Goal: Navigation & Orientation: Find specific page/section

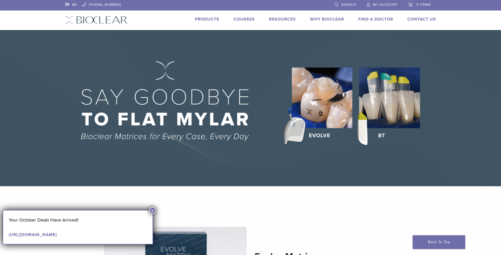
click at [213, 21] on link "Products" at bounding box center [207, 19] width 24 height 5
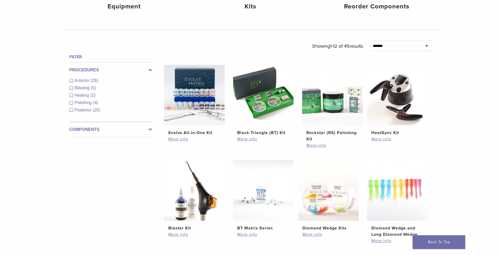
scroll to position [95, 0]
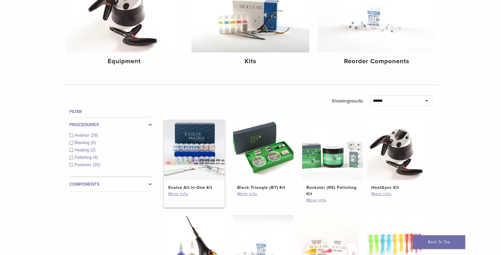
click at [210, 132] on img at bounding box center [194, 149] width 60 height 60
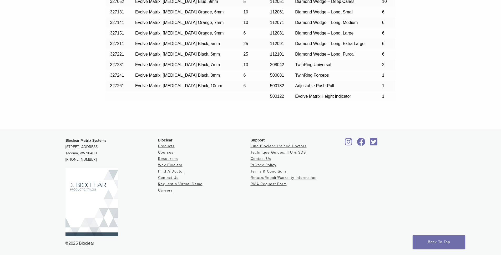
scroll to position [497, 0]
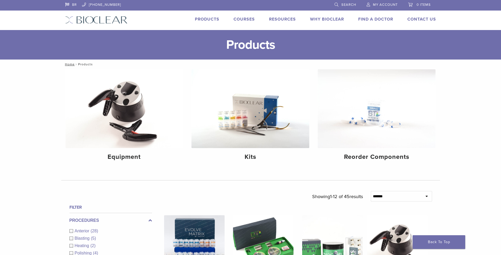
scroll to position [95, 0]
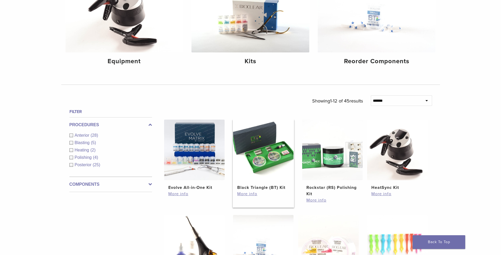
click at [273, 148] on img at bounding box center [263, 149] width 60 height 60
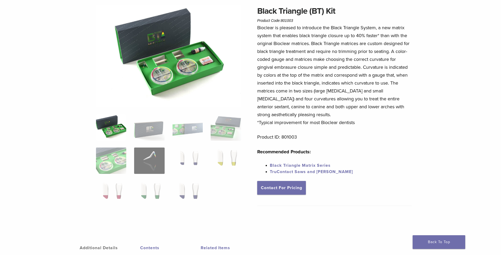
scroll to position [150, 0]
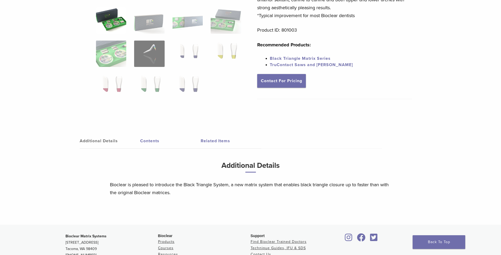
click at [157, 141] on link "Contents" at bounding box center [170, 140] width 60 height 15
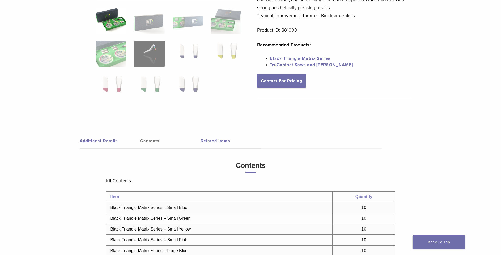
click at [211, 140] on link "Related Items" at bounding box center [231, 140] width 60 height 15
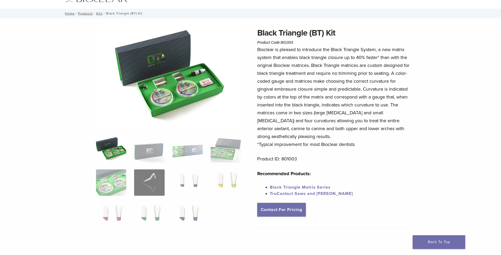
scroll to position [0, 0]
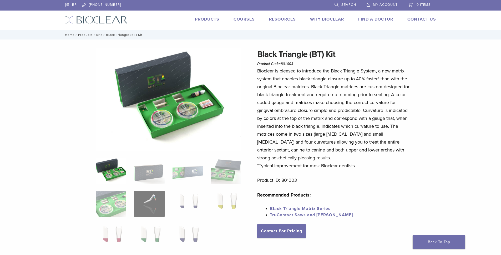
click at [246, 19] on link "Courses" at bounding box center [244, 19] width 21 height 5
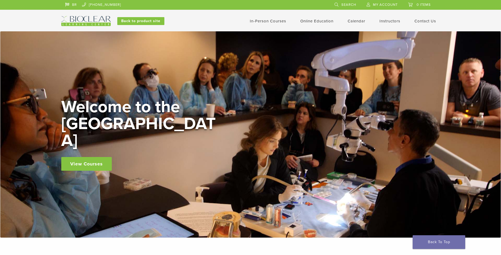
click at [266, 21] on link "In-Person Courses" at bounding box center [268, 21] width 36 height 5
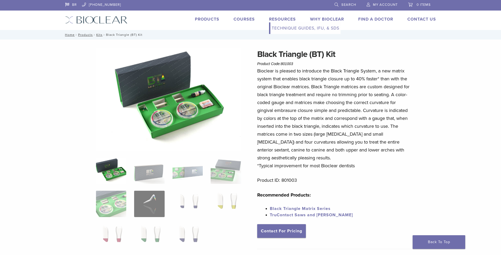
click at [289, 17] on link "Resources" at bounding box center [282, 19] width 27 height 5
